Goal: Task Accomplishment & Management: Manage account settings

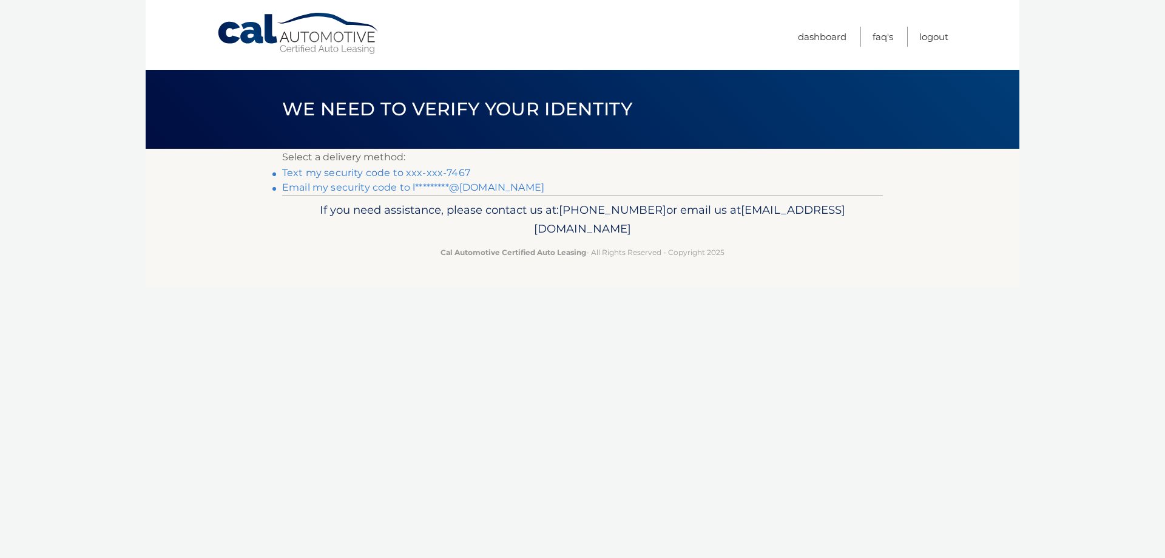
click at [408, 171] on link "Text my security code to xxx-xxx-7467" at bounding box center [376, 173] width 188 height 12
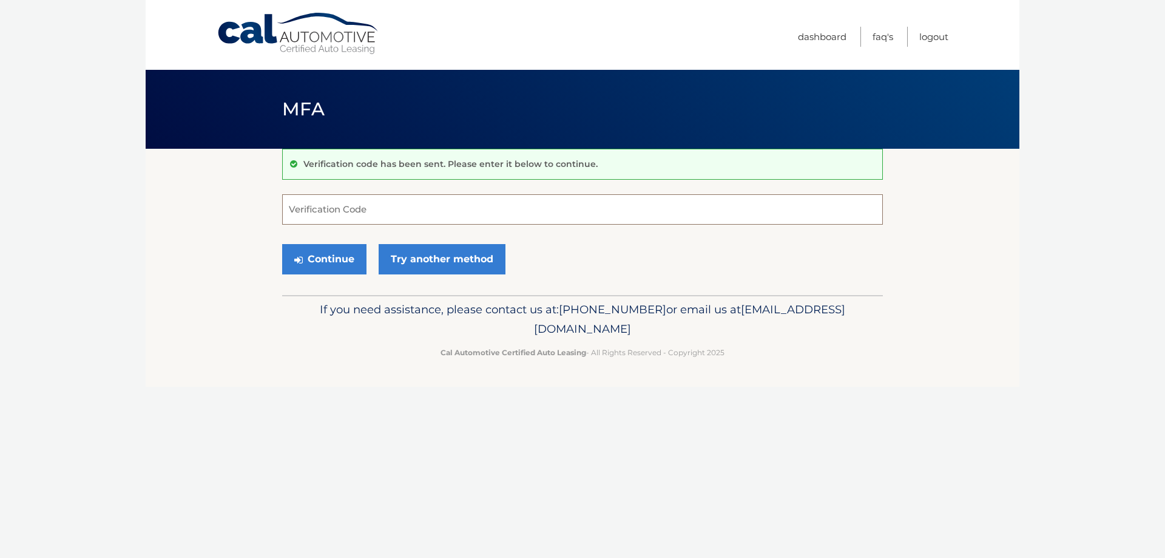
click at [383, 208] on input "Verification Code" at bounding box center [582, 209] width 601 height 30
type input "172125"
click at [342, 254] on button "Continue" at bounding box center [324, 259] width 84 height 30
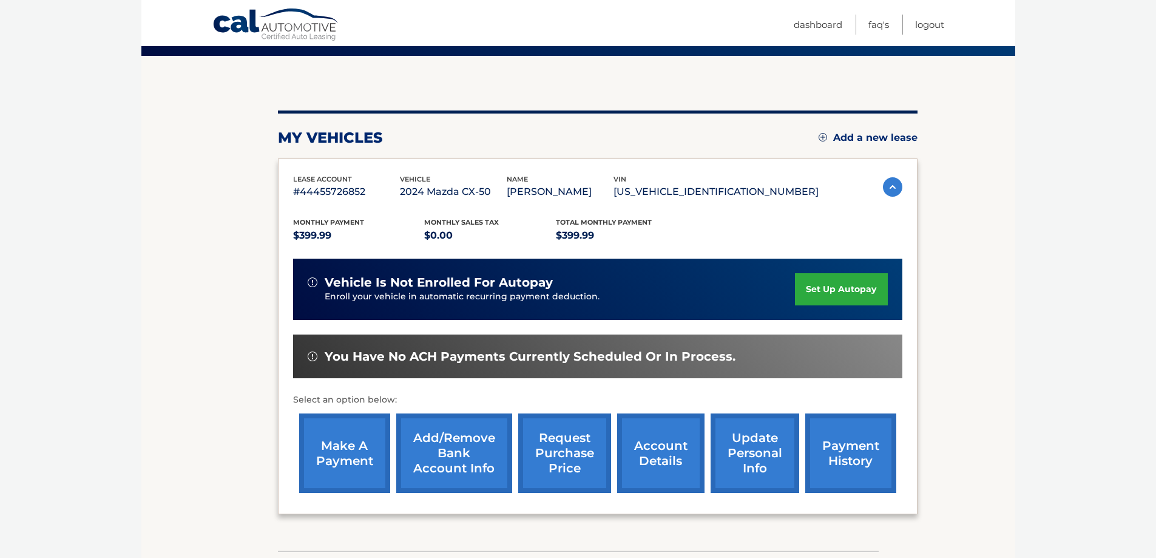
scroll to position [178, 0]
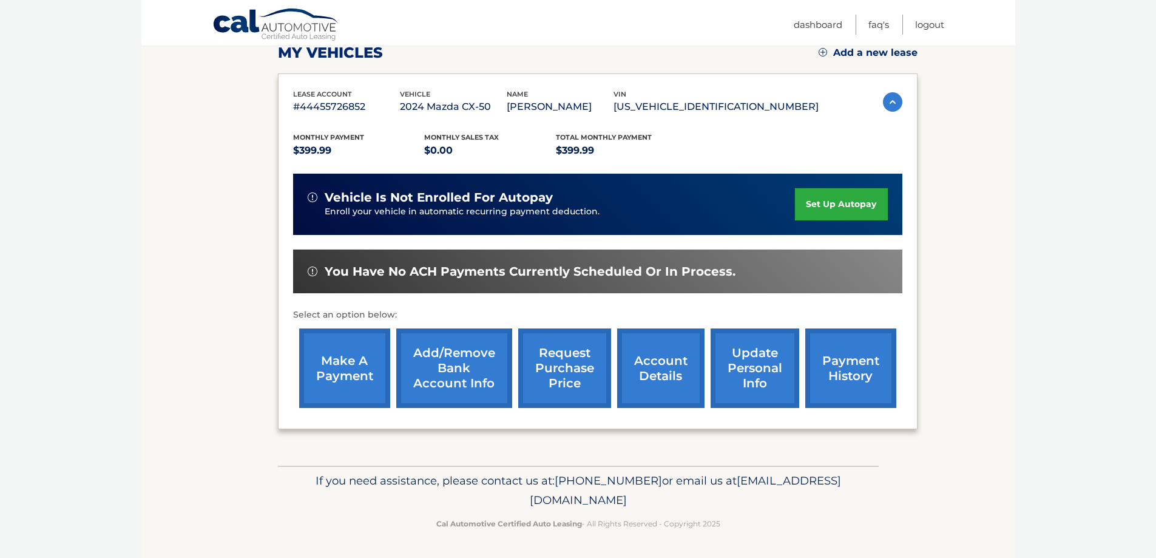
click at [685, 367] on link "account details" at bounding box center [660, 368] width 87 height 80
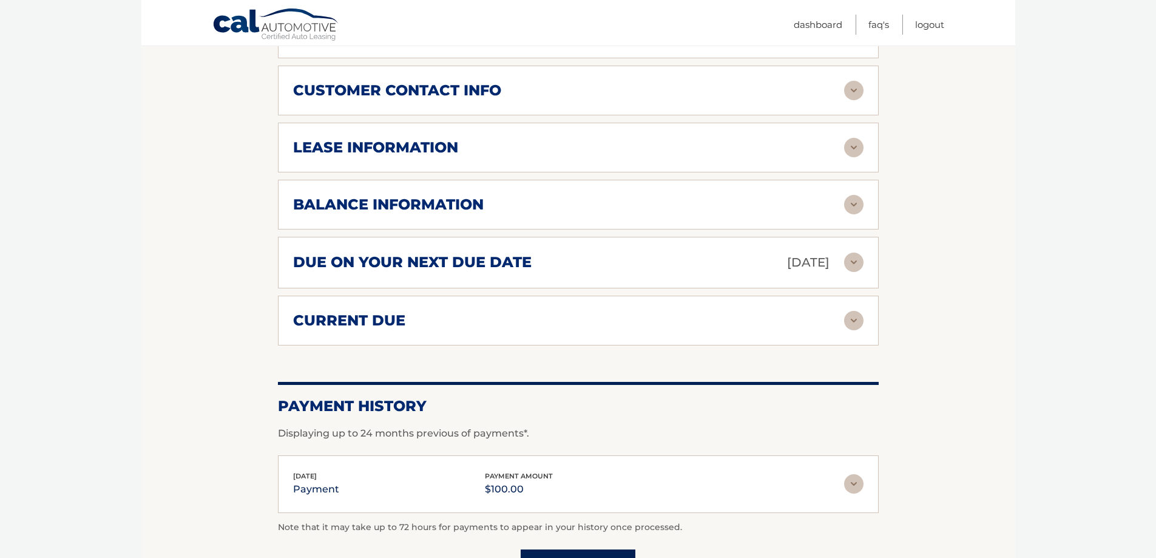
scroll to position [648, 0]
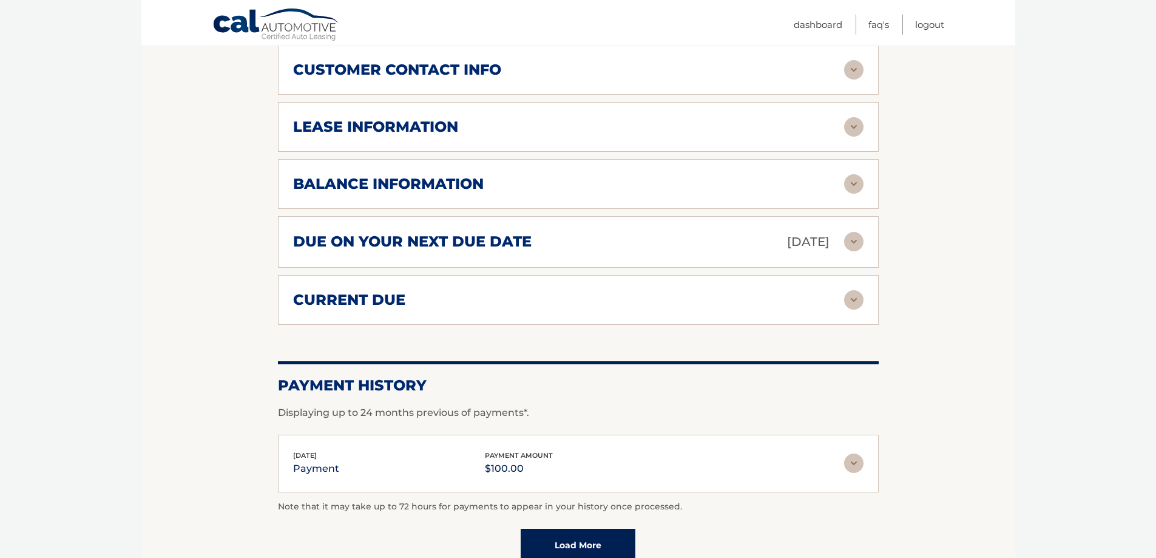
click at [853, 237] on img at bounding box center [853, 241] width 19 height 19
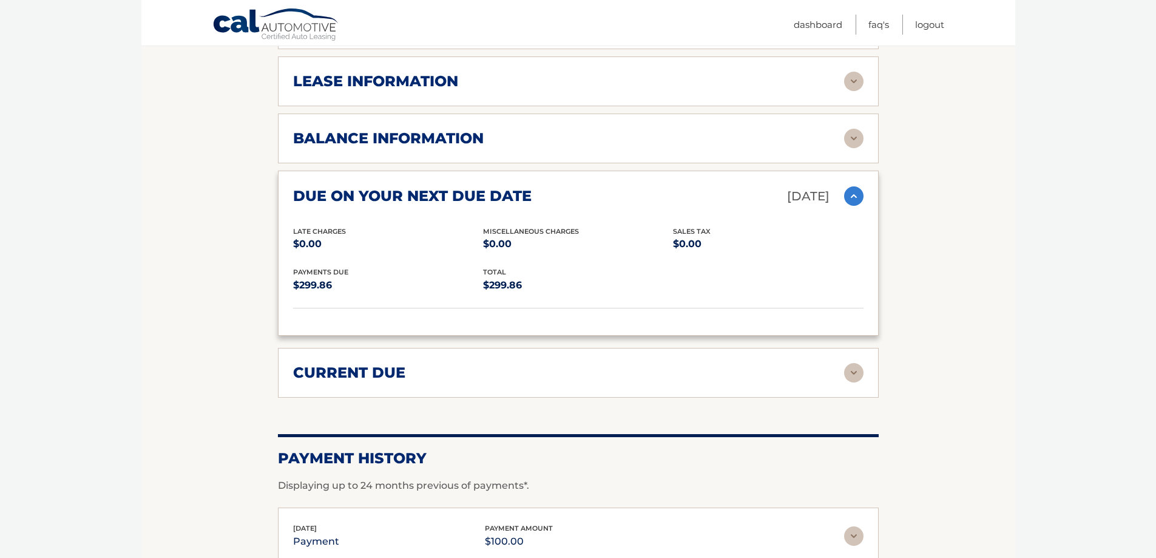
scroll to position [728, 0]
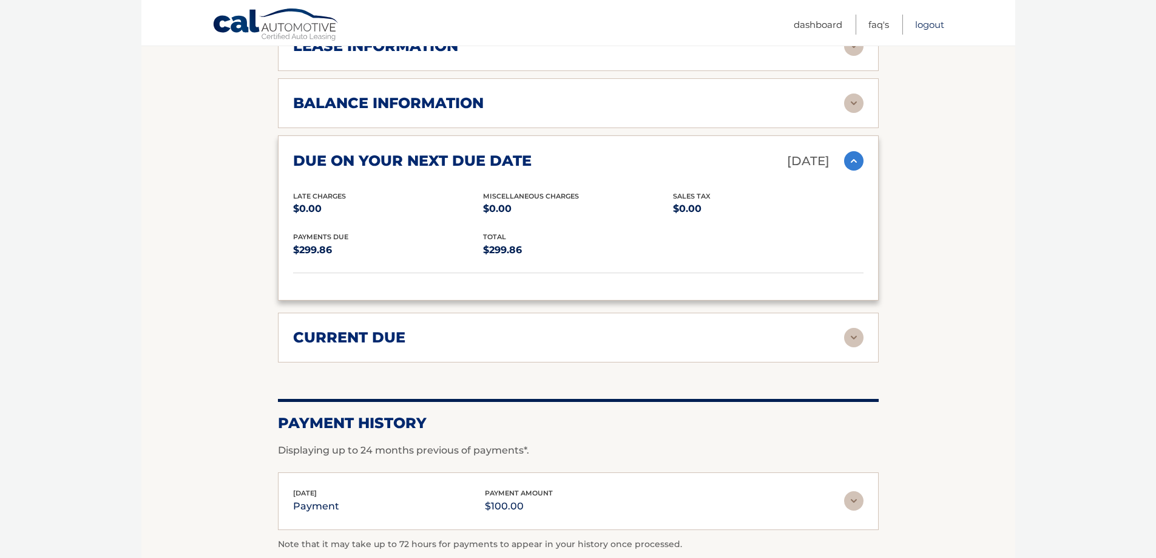
click at [937, 23] on link "Logout" at bounding box center [929, 25] width 29 height 20
